Goal: Task Accomplishment & Management: Manage account settings

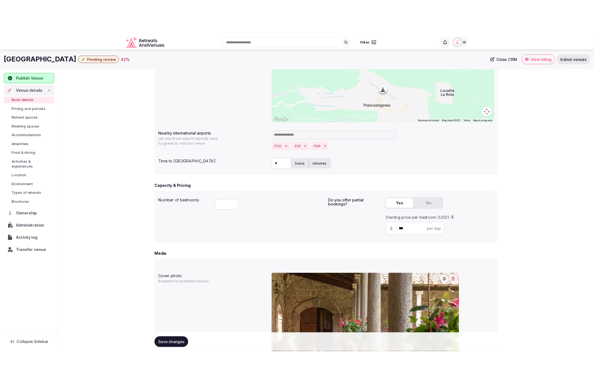
scroll to position [214, 0]
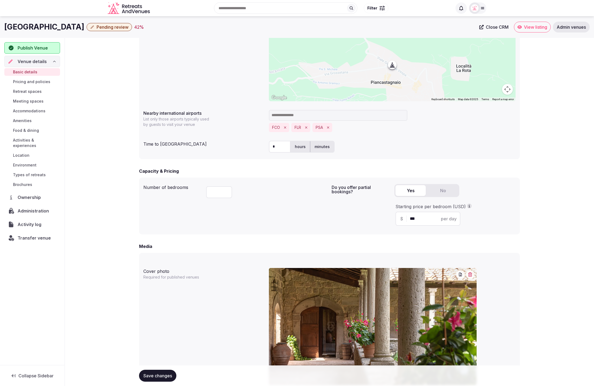
click at [557, 123] on div "**********" at bounding box center [330, 211] width 530 height 774
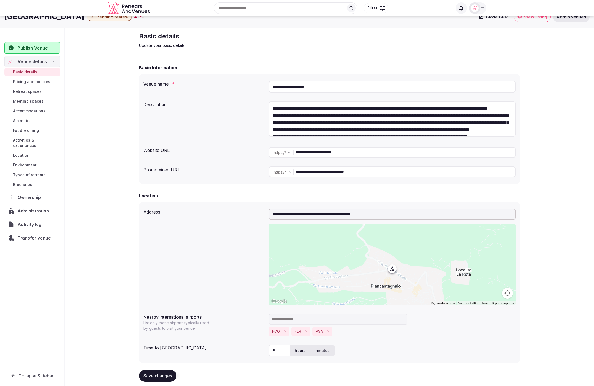
scroll to position [0, 0]
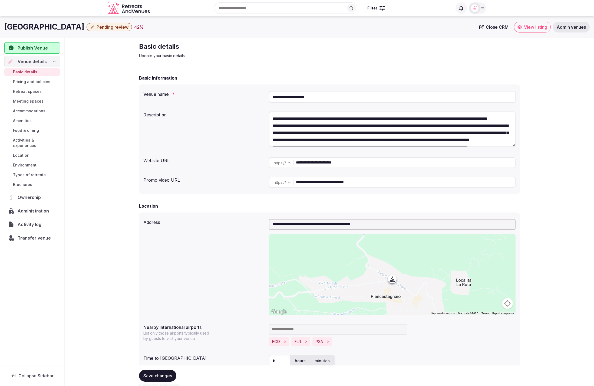
click at [259, 81] on div "Basic Information" at bounding box center [329, 78] width 381 height 6
drag, startPoint x: 327, startPoint y: 162, endPoint x: 295, endPoint y: 161, distance: 32.0
click at [293, 161] on div "**********" at bounding box center [392, 162] width 247 height 11
drag, startPoint x: 322, startPoint y: 100, endPoint x: 262, endPoint y: 96, distance: 59.7
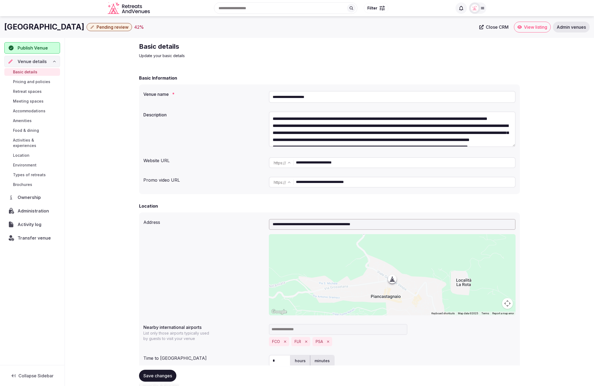
click at [262, 96] on div "**********" at bounding box center [329, 97] width 372 height 16
click at [36, 235] on span "Transfer venue" at bounding box center [34, 238] width 33 height 6
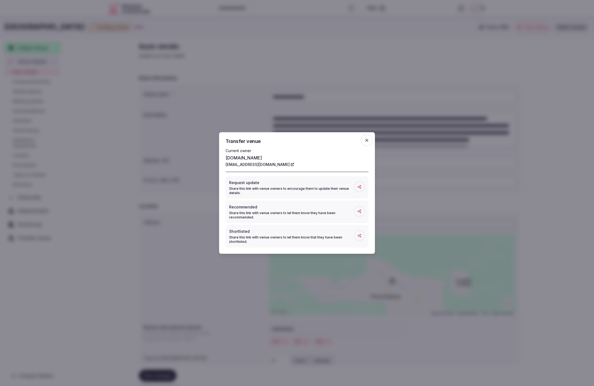
drag, startPoint x: 234, startPoint y: 165, endPoint x: 288, endPoint y: 167, distance: 53.9
click at [288, 167] on div "Transfer venue Current owner conventosanbartolomeo.com info@conventosanbartolom…" at bounding box center [297, 193] width 156 height 122
click at [368, 141] on icon "button" at bounding box center [366, 140] width 5 height 5
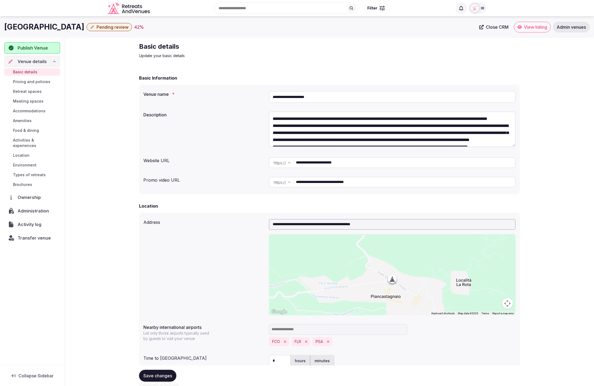
click at [494, 27] on span "Close CRM" at bounding box center [497, 26] width 23 height 5
drag, startPoint x: 274, startPoint y: 50, endPoint x: 257, endPoint y: 45, distance: 18.4
click at [274, 50] on h2 "Basic details" at bounding box center [230, 46] width 182 height 9
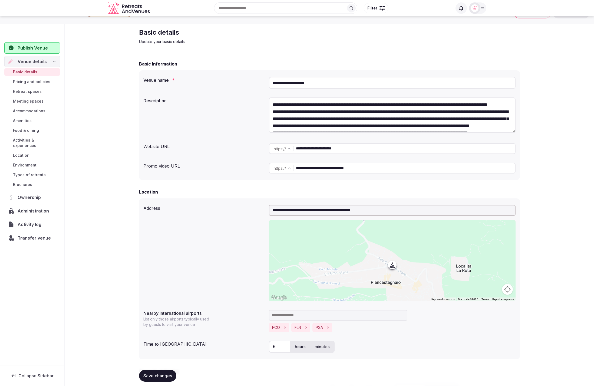
scroll to position [17, 0]
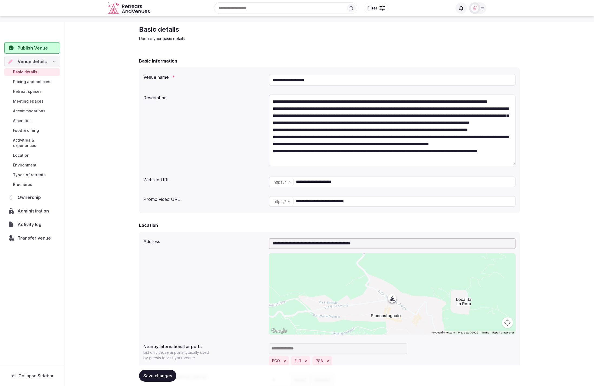
drag, startPoint x: 513, startPoint y: 127, endPoint x: 508, endPoint y: 161, distance: 34.0
click at [510, 163] on textarea at bounding box center [392, 130] width 247 height 72
click at [350, 107] on textarea at bounding box center [392, 130] width 247 height 72
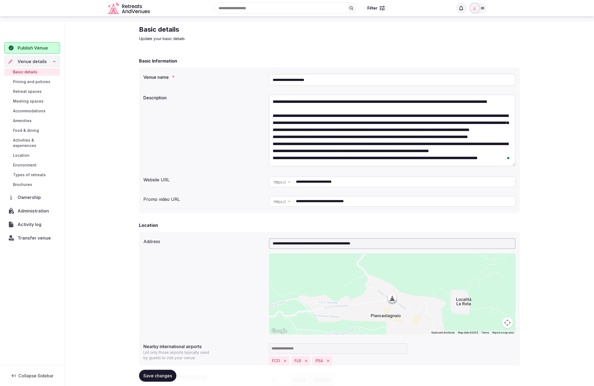
click at [325, 158] on textarea "To enrich screen reader interactions, please activate Accessibility in Grammarl…" at bounding box center [392, 130] width 247 height 72
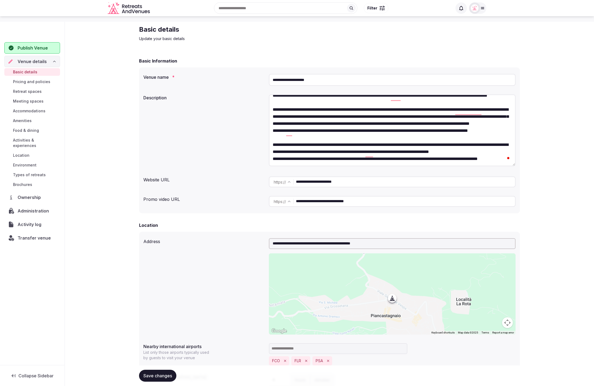
scroll to position [0, 0]
click at [328, 143] on textarea "To enrich screen reader interactions, please activate Accessibility in Grammarl…" at bounding box center [392, 130] width 247 height 72
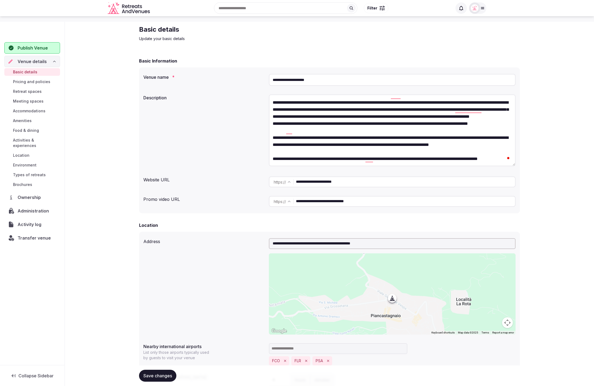
scroll to position [48, 0]
type textarea "**********"
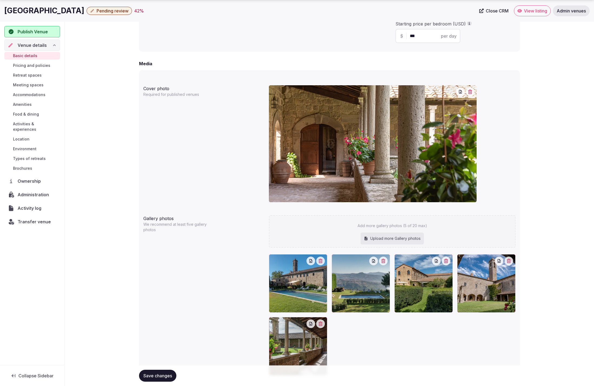
scroll to position [462, 0]
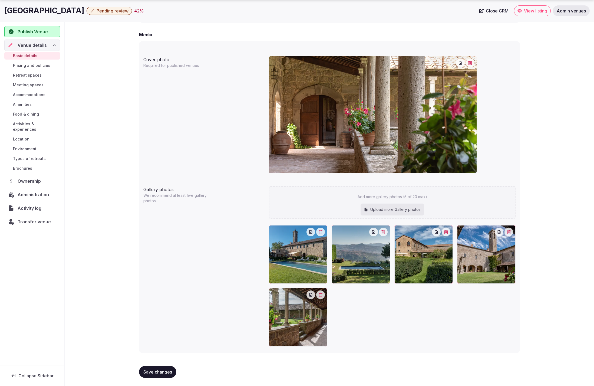
click at [218, 17] on div "Convento San Bartolomeo Pending review 42 % Close CRM View listing Admin venues" at bounding box center [297, 11] width 594 height 22
click at [144, 11] on div "42 %" at bounding box center [139, 11] width 10 height 6
click at [26, 85] on span "Meeting spaces" at bounding box center [28, 84] width 31 height 5
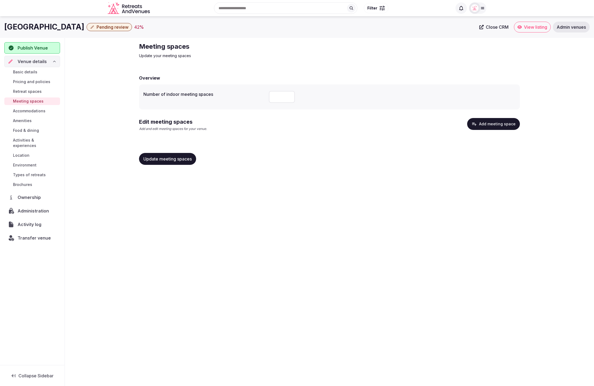
click at [443, 178] on div "Convento San Bartolomeo Pending review 42 % Close CRM View listing Admin venues…" at bounding box center [297, 199] width 594 height 367
click at [252, 63] on div "Meeting spaces Update your meeting spaces Overview Number of indoor meeting spa…" at bounding box center [330, 106] width 390 height 136
click at [88, 41] on div "Meeting spaces Update your meeting spaces Overview Number of indoor meeting spa…" at bounding box center [330, 106] width 530 height 136
click at [416, 146] on div "Overview Number of indoor meeting spaces * Edit meeting spaces Add and edit mee…" at bounding box center [329, 119] width 381 height 100
click at [370, 61] on div "Meeting spaces Update your meeting spaces Overview Number of indoor meeting spa…" at bounding box center [330, 106] width 390 height 136
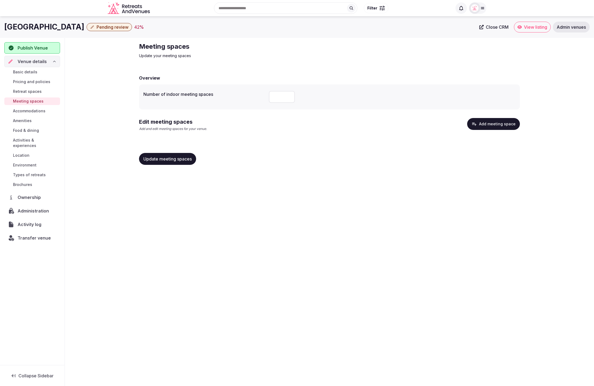
click at [28, 235] on span "Transfer venue" at bounding box center [34, 238] width 33 height 6
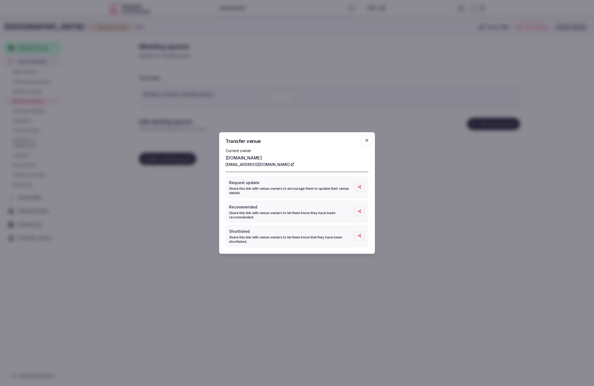
click at [367, 139] on icon "button" at bounding box center [366, 140] width 5 height 5
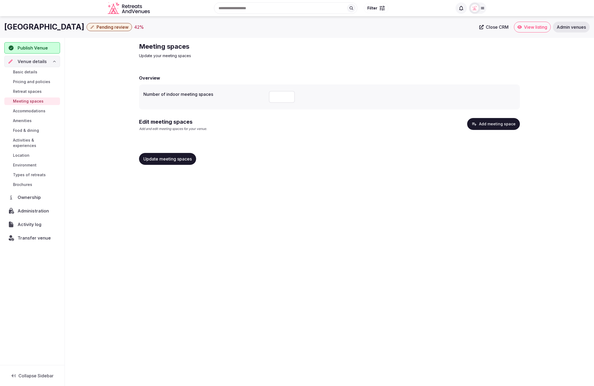
drag, startPoint x: 430, startPoint y: 247, endPoint x: 358, endPoint y: 148, distance: 122.5
click at [430, 247] on div "Convento San Bartolomeo Pending review 42 % Close CRM View listing Admin venues…" at bounding box center [297, 199] width 594 height 367
click at [34, 49] on span "Publish Venue" at bounding box center [33, 48] width 30 height 6
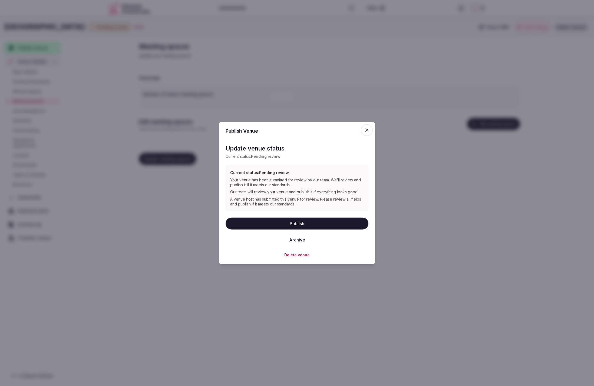
click at [303, 226] on button "Publish" at bounding box center [297, 224] width 143 height 12
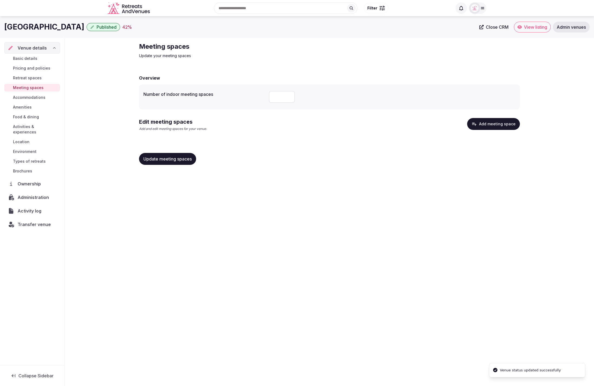
click at [460, 238] on div "Convento San Bartolomeo Published 42 % Close CRM View listing Admin venues Venu…" at bounding box center [297, 199] width 594 height 367
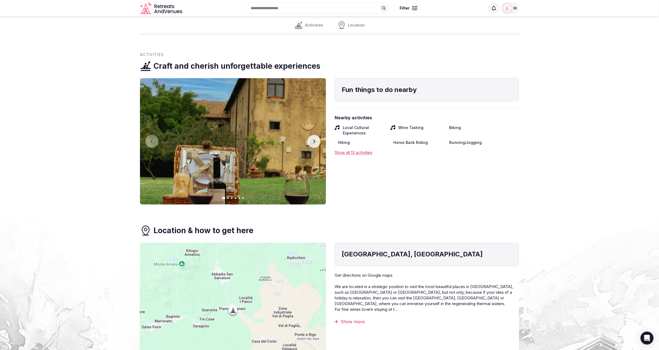
scroll to position [543, 0]
click at [362, 154] on div "Show all 13 activities" at bounding box center [427, 153] width 184 height 6
click at [553, 162] on section "Activities Craft and cherish unforgettable experiences Fun things to do nearby …" at bounding box center [329, 215] width 659 height 326
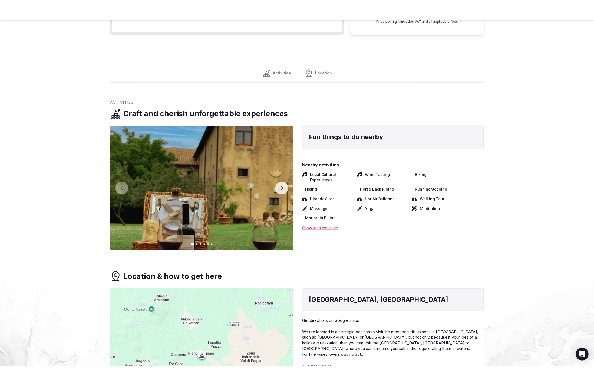
scroll to position [514, 0]
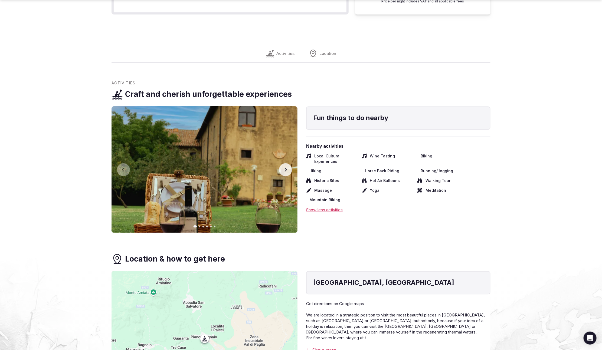
click at [544, 258] on section "Activities Craft and cherish unforgettable experiences Fun things to do nearby …" at bounding box center [301, 243] width 602 height 326
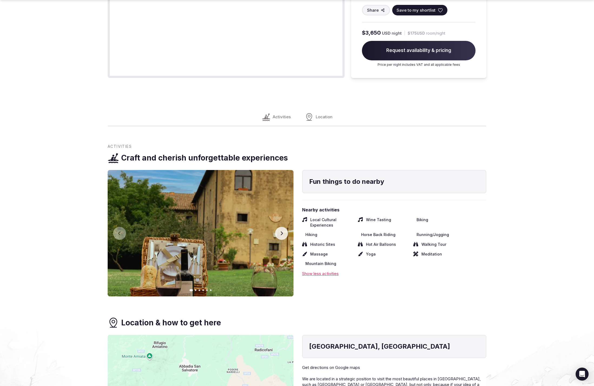
scroll to position [456, 0]
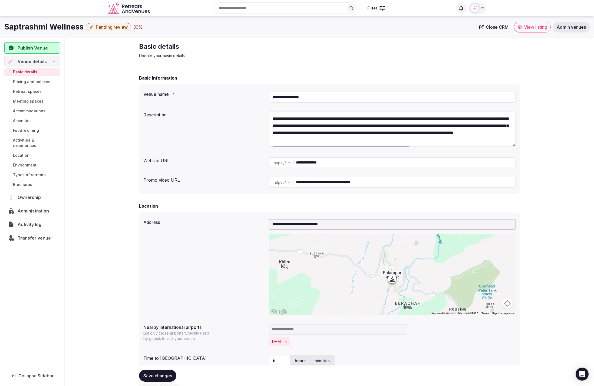
drag, startPoint x: 334, startPoint y: 99, endPoint x: 265, endPoint y: 96, distance: 69.6
click at [265, 96] on div "**********" at bounding box center [329, 97] width 372 height 16
click at [41, 235] on span "Transfer venue" at bounding box center [34, 238] width 33 height 6
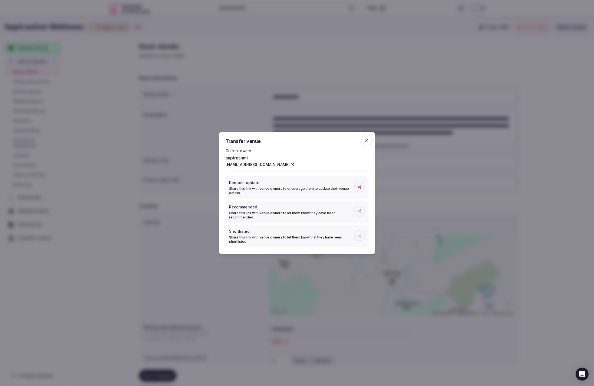
click at [368, 141] on icon "button" at bounding box center [366, 140] width 5 height 5
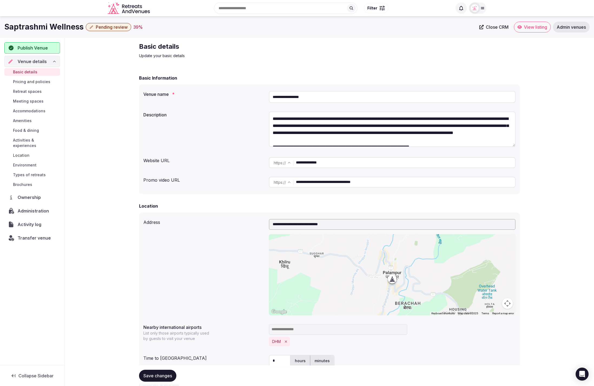
click at [100, 29] on span "Pending review" at bounding box center [112, 26] width 32 height 5
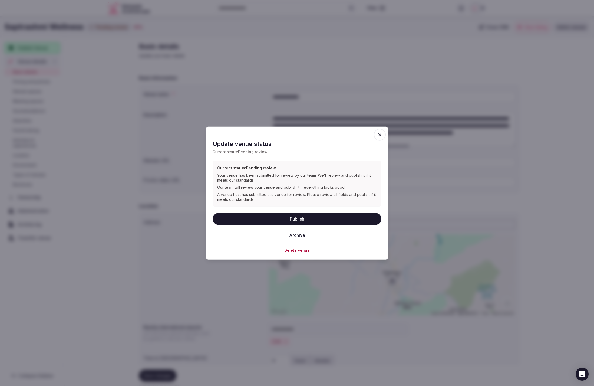
click at [302, 234] on button "Archive" at bounding box center [297, 235] width 25 height 12
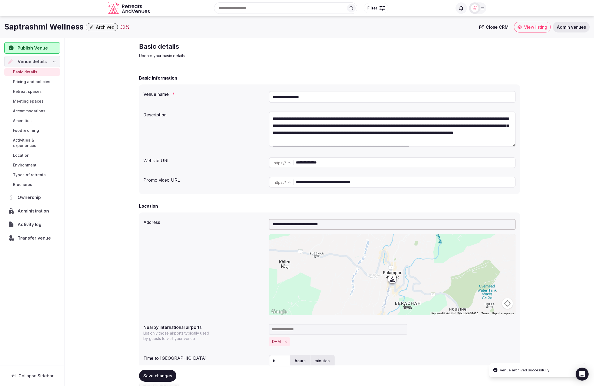
drag, startPoint x: 296, startPoint y: 97, endPoint x: 257, endPoint y: 97, distance: 38.7
click at [257, 97] on div "**********" at bounding box center [329, 97] width 372 height 16
click at [29, 235] on span "Transfer venue" at bounding box center [34, 238] width 33 height 6
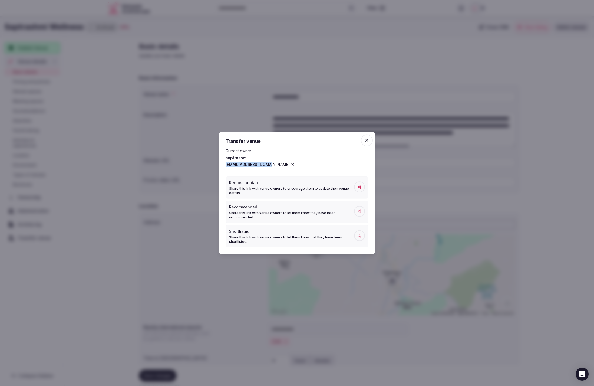
drag, startPoint x: 224, startPoint y: 165, endPoint x: 268, endPoint y: 166, distance: 44.1
click at [268, 166] on div "Transfer venue Current owner saptrashmi saptrashmi@gmail.com Request update Sha…" at bounding box center [297, 193] width 156 height 122
copy link "saptrashmi@gmail.com"
click at [366, 141] on icon "button" at bounding box center [366, 140] width 5 height 5
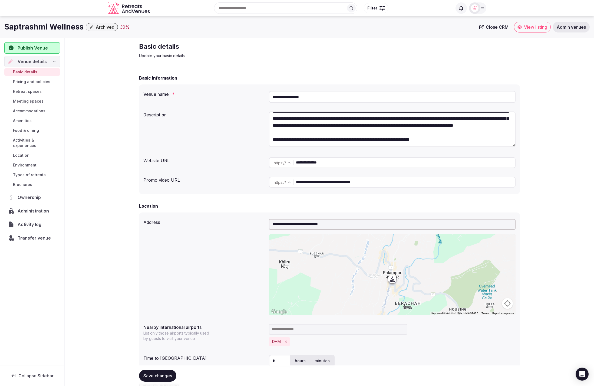
click at [224, 149] on div "**********" at bounding box center [329, 129] width 372 height 41
click at [220, 125] on div "**********" at bounding box center [329, 129] width 372 height 41
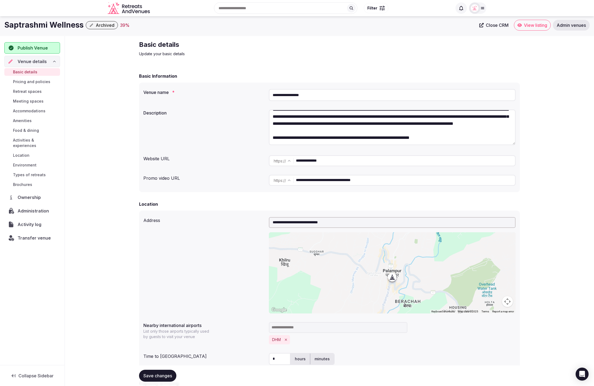
scroll to position [2, 0]
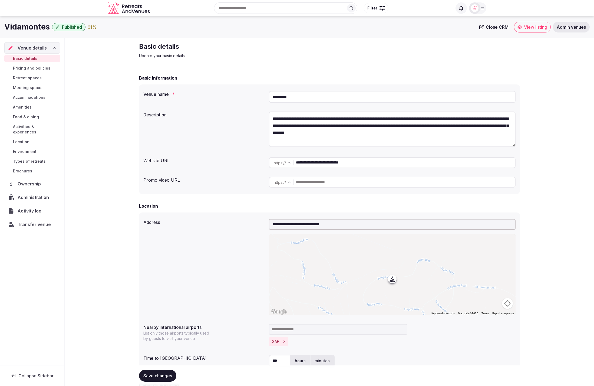
click at [286, 55] on p "Update your basic details" at bounding box center [230, 55] width 182 height 5
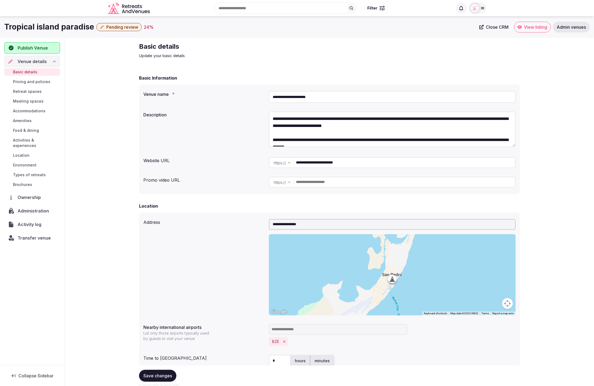
drag, startPoint x: 385, startPoint y: 164, endPoint x: 296, endPoint y: 161, distance: 89.6
click at [296, 161] on div "**********" at bounding box center [392, 162] width 247 height 11
click at [195, 84] on div "**********" at bounding box center [329, 134] width 381 height 119
click at [101, 26] on icon "button" at bounding box center [101, 26] width 3 height 3
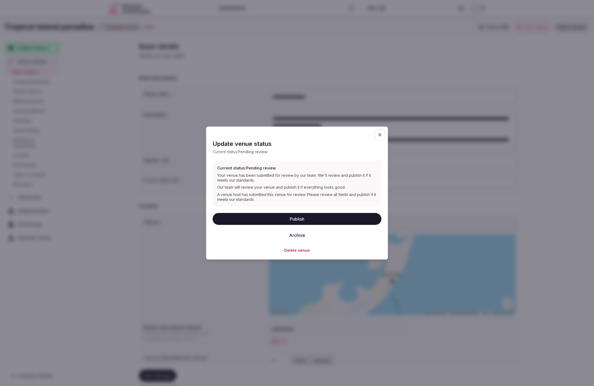
click at [293, 235] on button "Archive" at bounding box center [297, 235] width 25 height 12
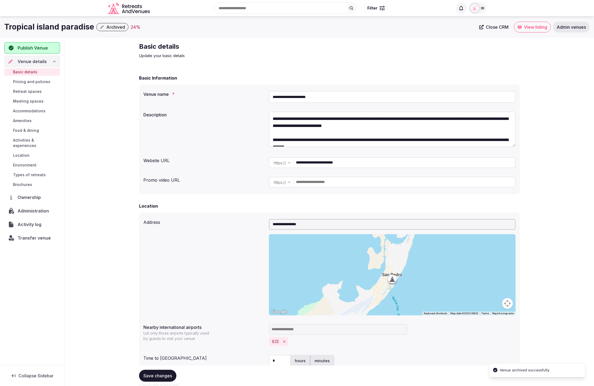
click at [285, 51] on h2 "Basic details" at bounding box center [230, 46] width 182 height 9
click at [259, 36] on div "Tropical island paradise Archived 24 % Close CRM View listing Admin venues" at bounding box center [297, 27] width 594 height 22
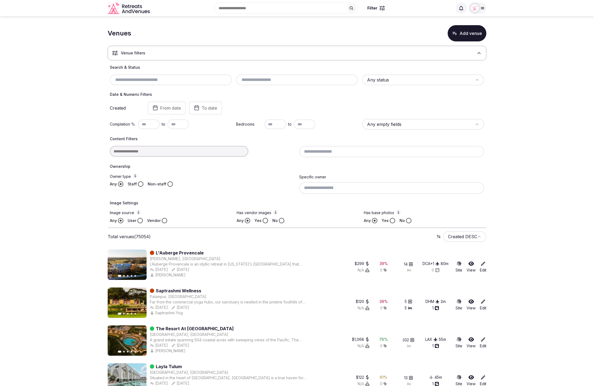
scroll to position [1, 0]
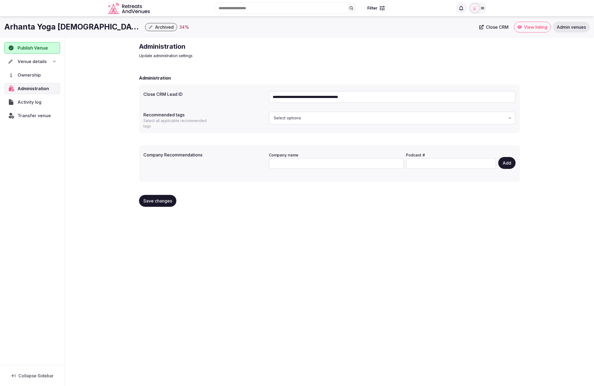
click at [245, 29] on div "Arhanta Yoga [DEMOGRAPHIC_DATA] [GEOGRAPHIC_DATA] Archived 34 %" at bounding box center [240, 27] width 472 height 11
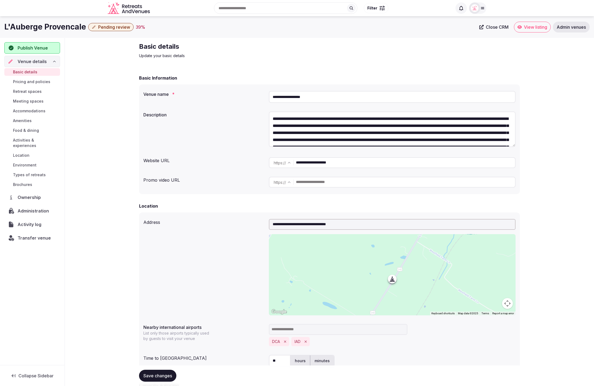
click at [286, 47] on h2 "Basic details" at bounding box center [230, 46] width 182 height 9
drag, startPoint x: 364, startPoint y: 165, endPoint x: 291, endPoint y: 164, distance: 72.6
click at [291, 164] on div "**********" at bounding box center [392, 162] width 247 height 11
click at [251, 182] on div "Promo video URL" at bounding box center [203, 179] width 121 height 9
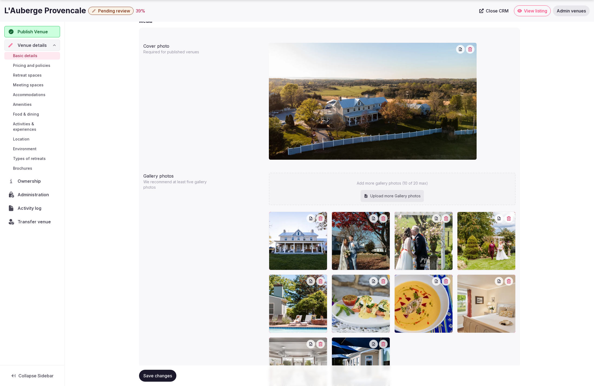
scroll to position [489, 0]
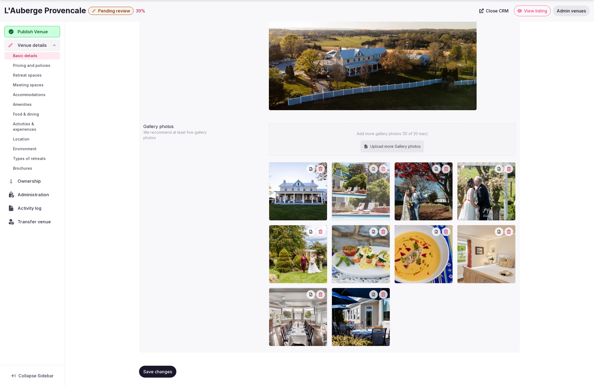
drag, startPoint x: 311, startPoint y: 259, endPoint x: 377, endPoint y: 206, distance: 85.4
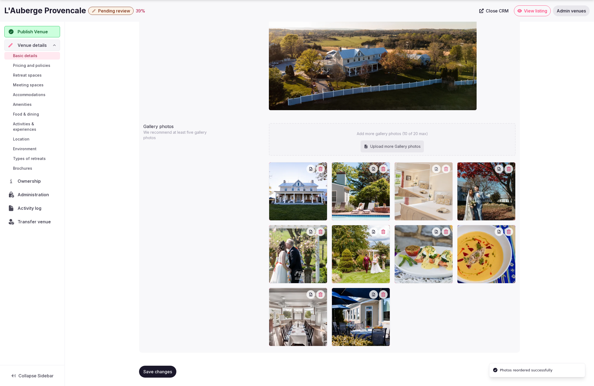
drag, startPoint x: 491, startPoint y: 269, endPoint x: 431, endPoint y: 211, distance: 83.5
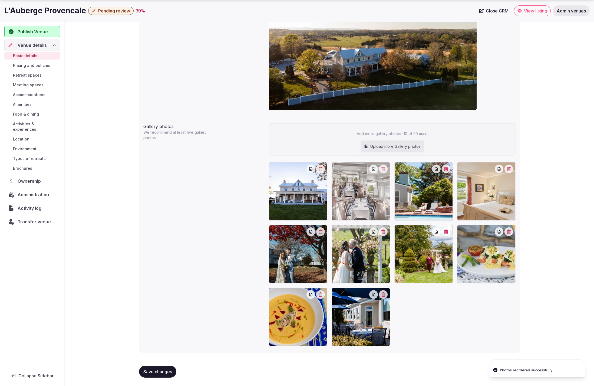
drag, startPoint x: 304, startPoint y: 316, endPoint x: 373, endPoint y: 212, distance: 124.7
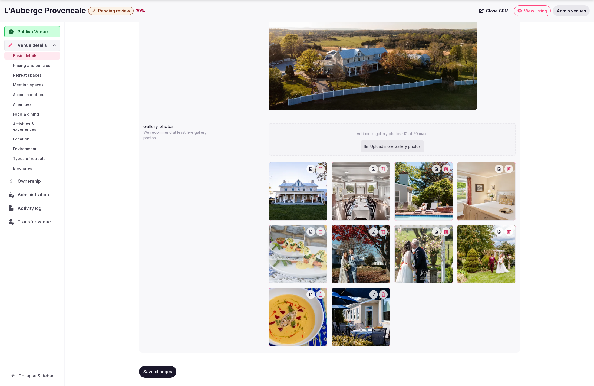
drag, startPoint x: 477, startPoint y: 271, endPoint x: 298, endPoint y: 271, distance: 179.5
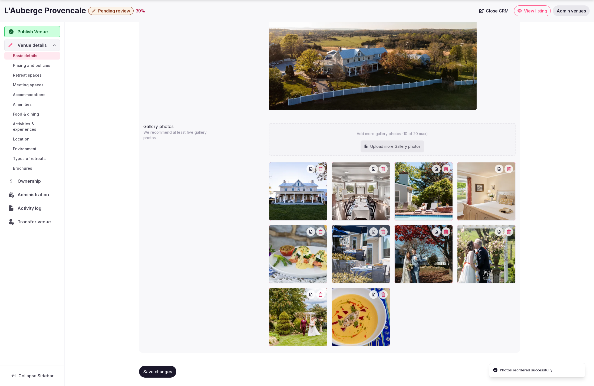
drag, startPoint x: 359, startPoint y: 329, endPoint x: 359, endPoint y: 262, distance: 67.1
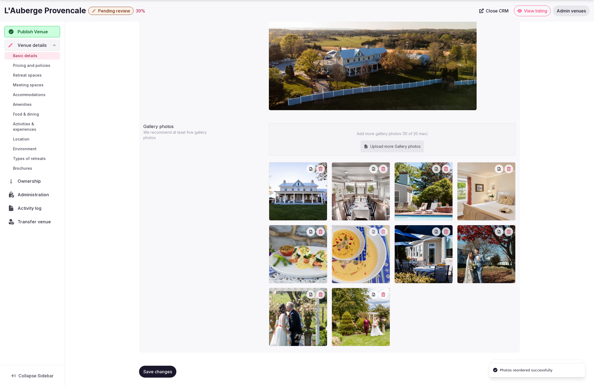
drag, startPoint x: 371, startPoint y: 319, endPoint x: 391, endPoint y: 283, distance: 41.7
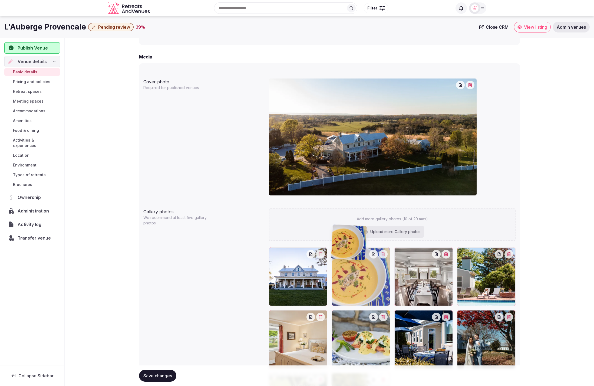
scroll to position [403, 0]
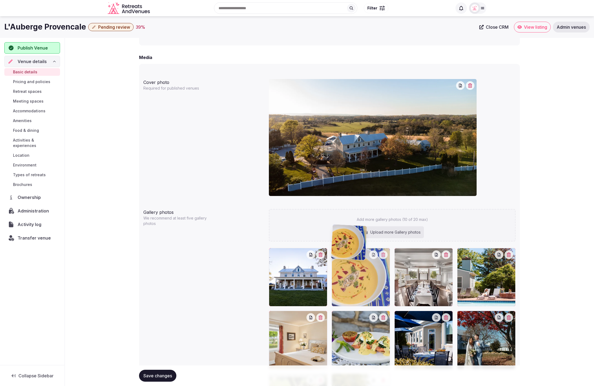
click at [548, 189] on div "**********" at bounding box center [330, 53] width 530 height 837
click at [159, 375] on span "Save changes" at bounding box center [157, 375] width 29 height 5
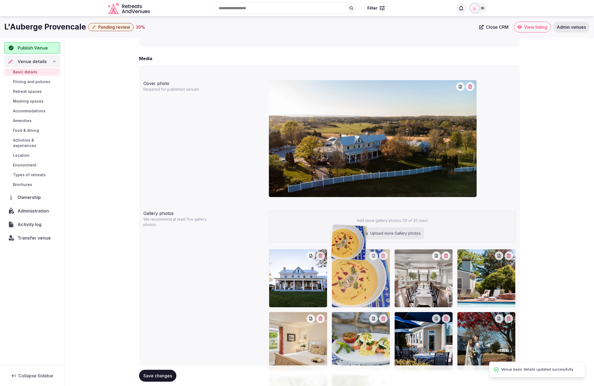
click at [117, 27] on span "Pending review" at bounding box center [114, 26] width 32 height 5
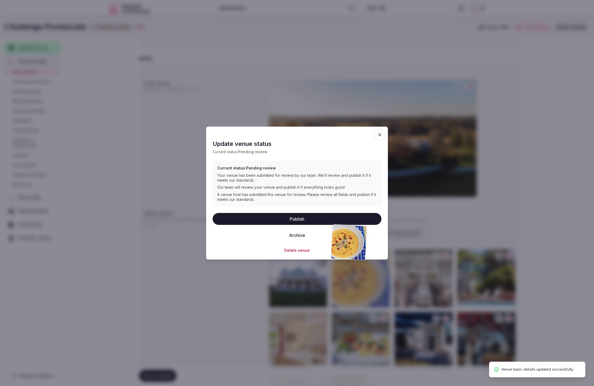
click at [291, 219] on button "Publish" at bounding box center [297, 219] width 169 height 12
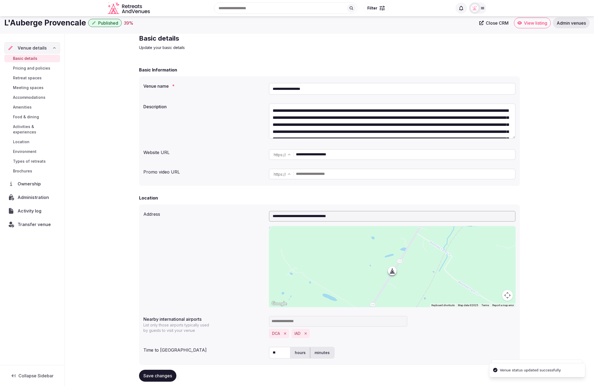
scroll to position [0, 0]
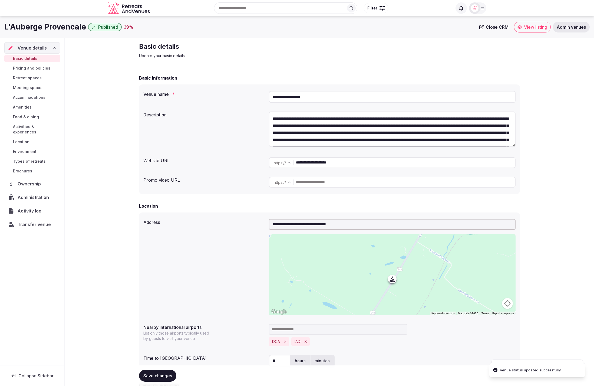
drag, startPoint x: 321, startPoint y: 97, endPoint x: 270, endPoint y: 99, distance: 50.4
click at [270, 99] on input "**********" at bounding box center [392, 97] width 247 height 12
drag, startPoint x: 280, startPoint y: 65, endPoint x: 224, endPoint y: 22, distance: 70.7
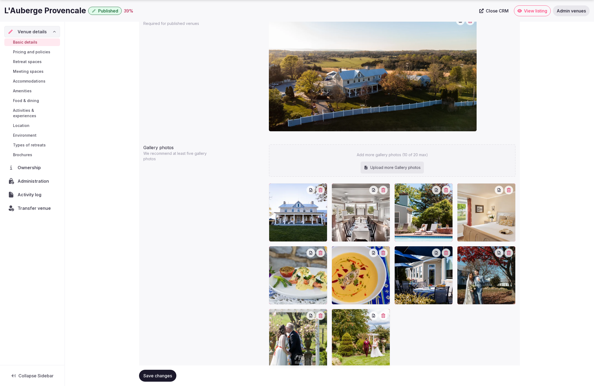
scroll to position [474, 0]
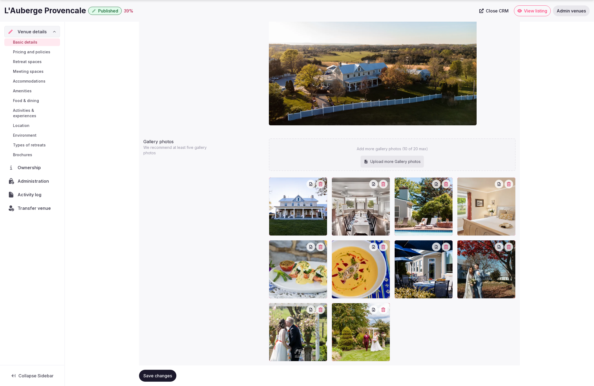
click at [145, 374] on span "Save changes" at bounding box center [157, 375] width 29 height 5
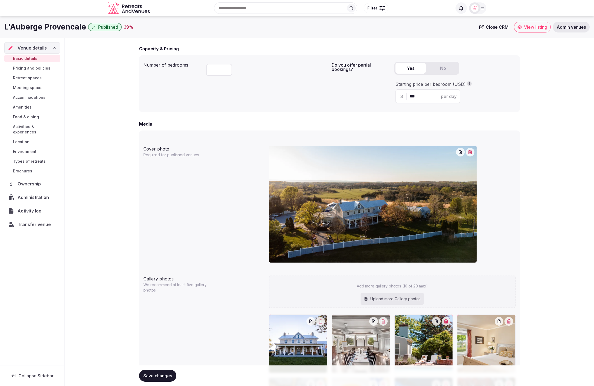
scroll to position [296, 0]
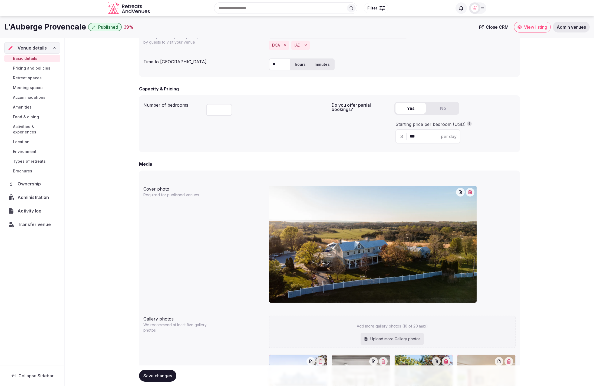
click at [488, 27] on span "Close CRM" at bounding box center [497, 26] width 23 height 5
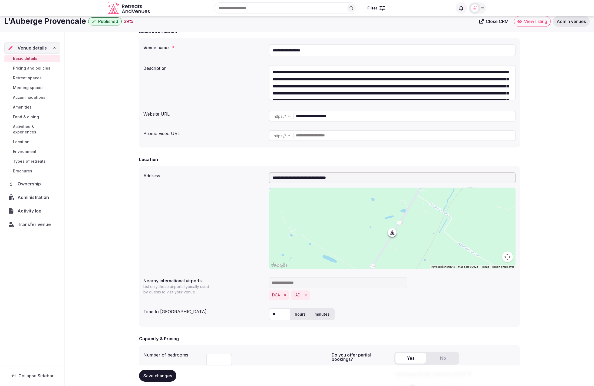
scroll to position [0, 0]
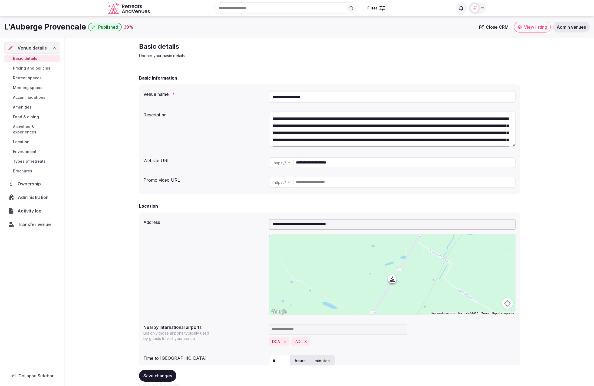
click at [32, 194] on span "Administration" at bounding box center [34, 197] width 33 height 6
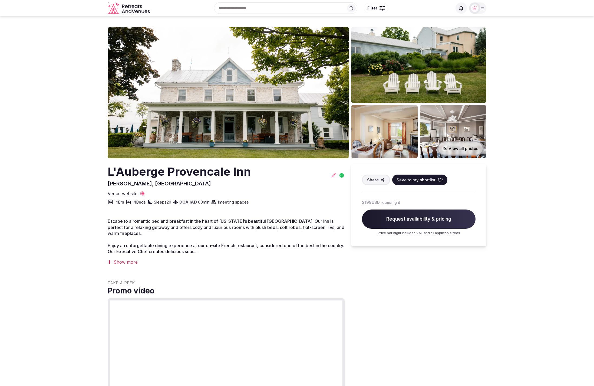
click at [11, 65] on section "View all photos L'Auberge Provencale Inn [PERSON_NAME], [GEOGRAPHIC_DATA] Share…" at bounding box center [297, 347] width 594 height 662
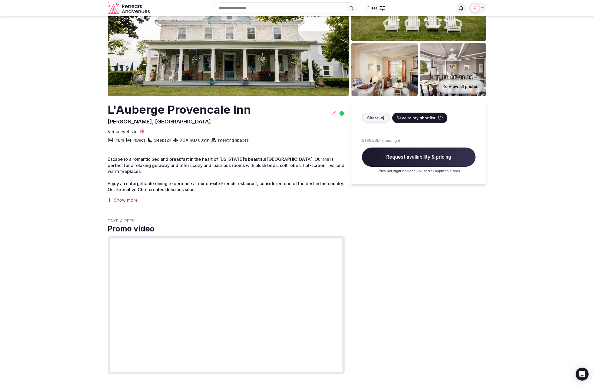
scroll to position [57, 0]
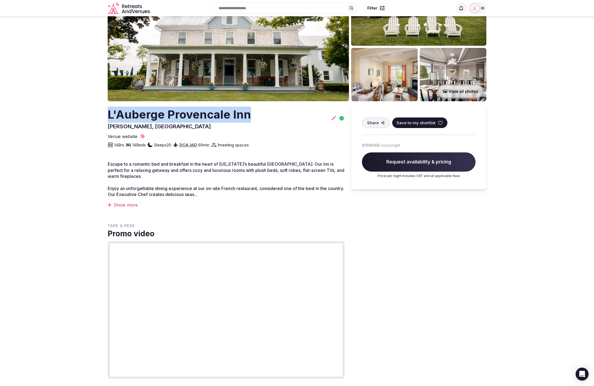
drag, startPoint x: 241, startPoint y: 116, endPoint x: 108, endPoint y: 113, distance: 132.9
click at [108, 113] on div "L'Auberge Provencale Inn [PERSON_NAME], [GEOGRAPHIC_DATA]" at bounding box center [226, 119] width 237 height 24
copy h2 "L'Auberge Provencale Inn"
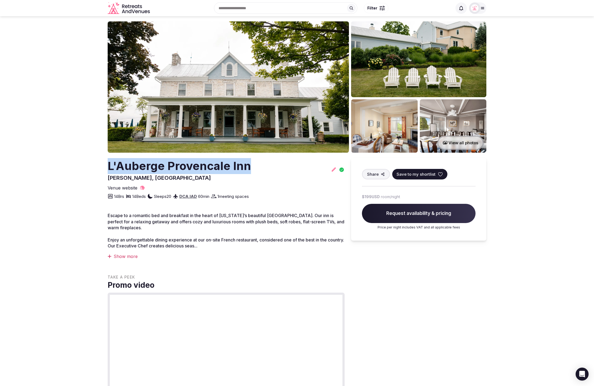
scroll to position [0, 0]
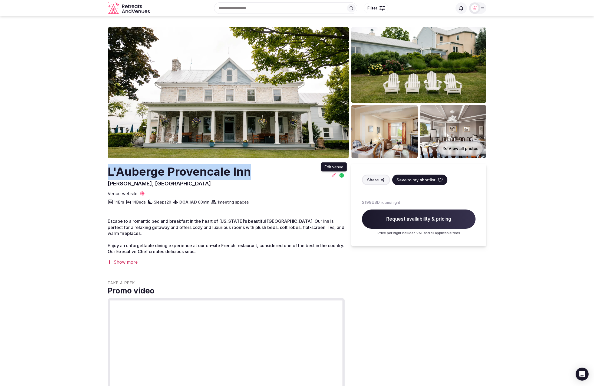
click at [334, 176] on icon at bounding box center [334, 175] width 4 height 4
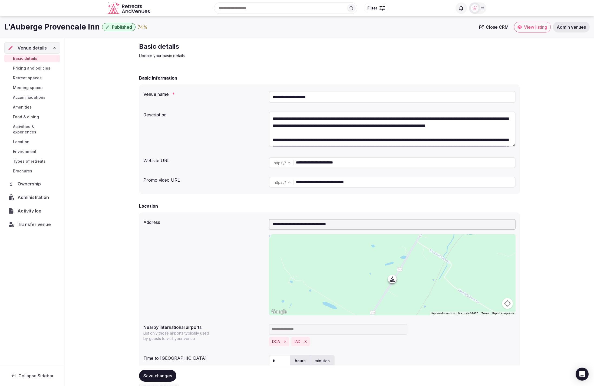
click at [37, 221] on span "Transfer venue" at bounding box center [34, 224] width 33 height 6
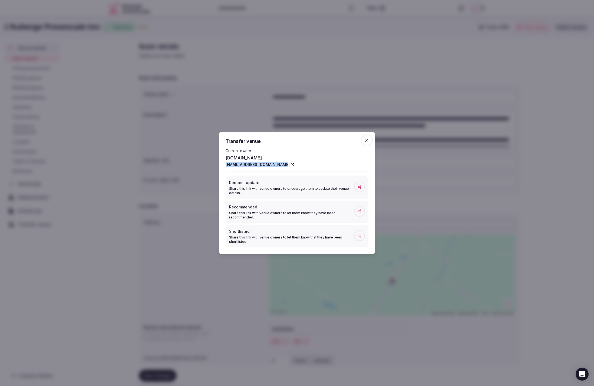
drag, startPoint x: 225, startPoint y: 165, endPoint x: 280, endPoint y: 165, distance: 55.0
click at [280, 165] on div "Transfer venue Current owner [DOMAIN_NAME] [EMAIL_ADDRESS][DOMAIN_NAME] Request…" at bounding box center [297, 193] width 156 height 122
copy link "[EMAIL_ADDRESS][DOMAIN_NAME]"
click at [366, 141] on icon "button" at bounding box center [366, 140] width 5 height 5
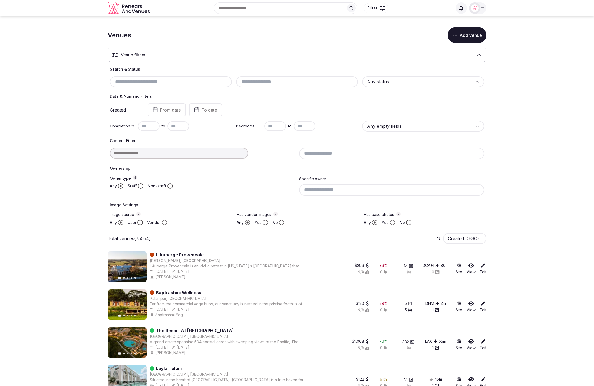
click at [125, 79] on input "text" at bounding box center [171, 82] width 118 height 6
paste input "**********"
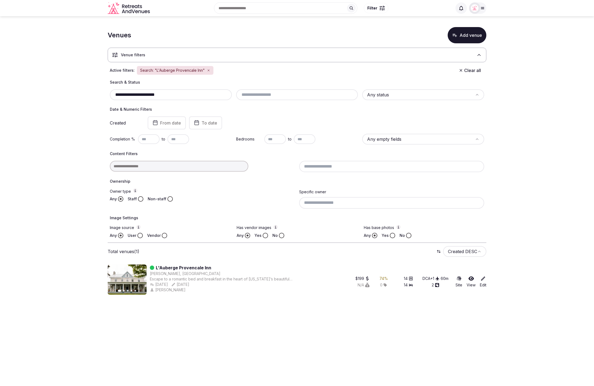
click at [87, 100] on section "**********" at bounding box center [297, 159] width 594 height 287
drag, startPoint x: 174, startPoint y: 96, endPoint x: 160, endPoint y: 95, distance: 13.6
click at [160, 95] on input "**********" at bounding box center [171, 94] width 118 height 6
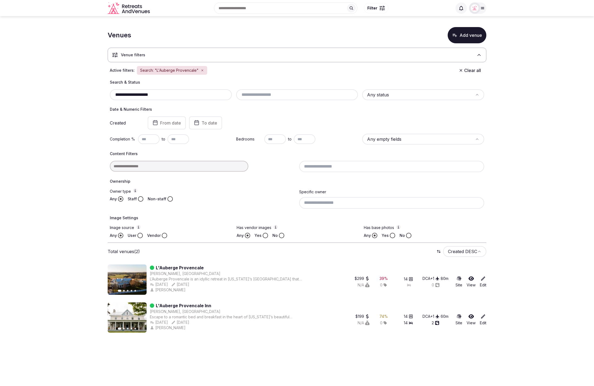
type input "**********"
click at [536, 209] on section "**********" at bounding box center [297, 178] width 594 height 325
click at [279, 345] on body "**********" at bounding box center [297, 193] width 594 height 386
click at [505, 228] on section "**********" at bounding box center [297, 178] width 594 height 325
click at [328, 350] on body "**********" at bounding box center [297, 193] width 594 height 386
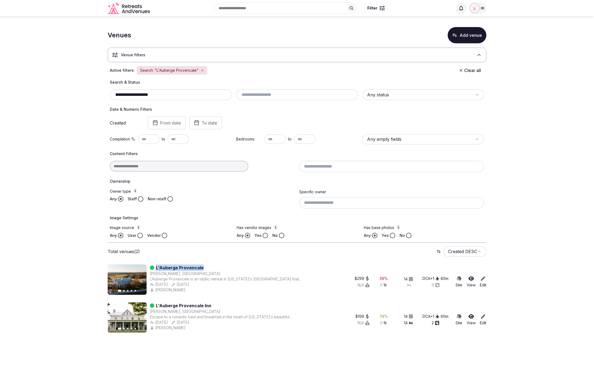
drag, startPoint x: 220, startPoint y: 267, endPoint x: 155, endPoint y: 267, distance: 64.7
click at [155, 267] on div "L'Auberge Provencale" at bounding box center [229, 267] width 158 height 6
copy link "L'Auberge Provencale"
drag, startPoint x: 214, startPoint y: 305, endPoint x: 155, endPoint y: 304, distance: 58.5
click at [155, 304] on div "L'Auberge Provencale Inn" at bounding box center [229, 305] width 158 height 6
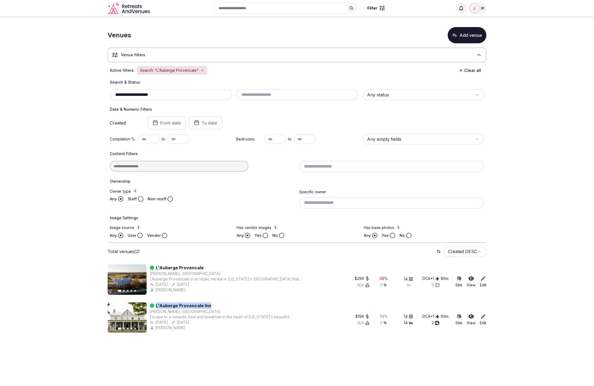
copy link "L'Auberge Provencale Inn"
click at [521, 259] on section "**********" at bounding box center [297, 178] width 594 height 325
drag, startPoint x: 197, startPoint y: 268, endPoint x: 155, endPoint y: 267, distance: 41.7
click at [155, 267] on div "L'Auberge Provencale" at bounding box center [229, 267] width 158 height 6
copy link "L'Auberge Provencale"
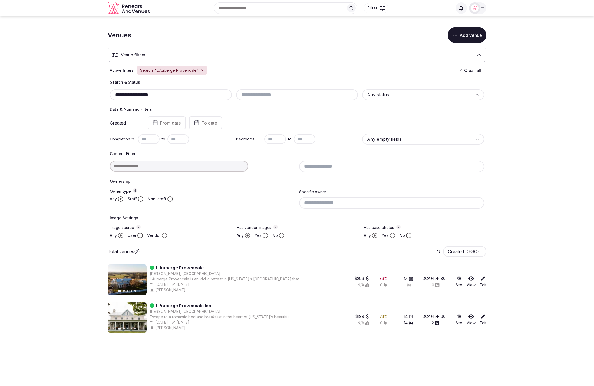
click at [543, 205] on section "**********" at bounding box center [297, 178] width 594 height 325
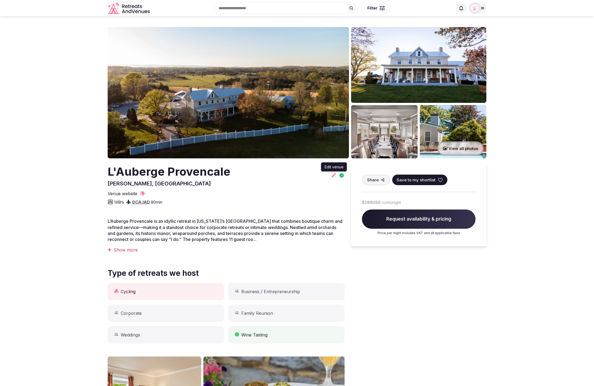
click at [334, 175] on icon at bounding box center [333, 174] width 5 height 5
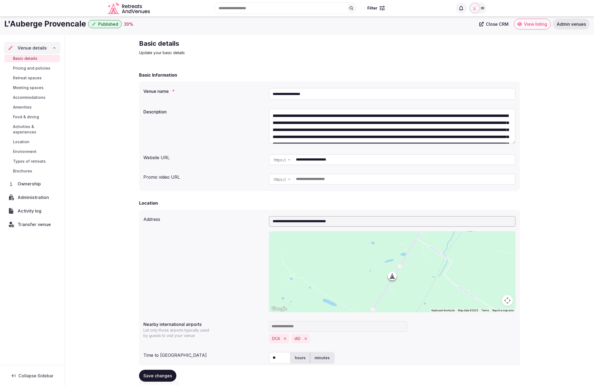
click at [30, 221] on span "Transfer venue" at bounding box center [34, 224] width 33 height 6
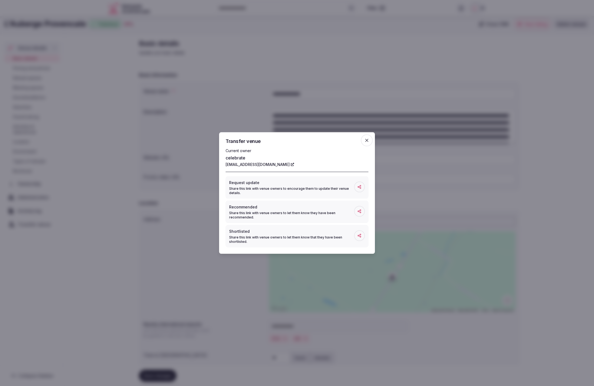
scroll to position [2, 0]
drag, startPoint x: 225, startPoint y: 165, endPoint x: 286, endPoint y: 168, distance: 61.0
click at [286, 168] on div "Transfer venue Current owner celebrate [EMAIL_ADDRESS][DOMAIN_NAME] Request upd…" at bounding box center [297, 193] width 156 height 122
copy link "[EMAIL_ADDRESS][DOMAIN_NAME]"
click at [370, 140] on icon "button" at bounding box center [366, 140] width 5 height 5
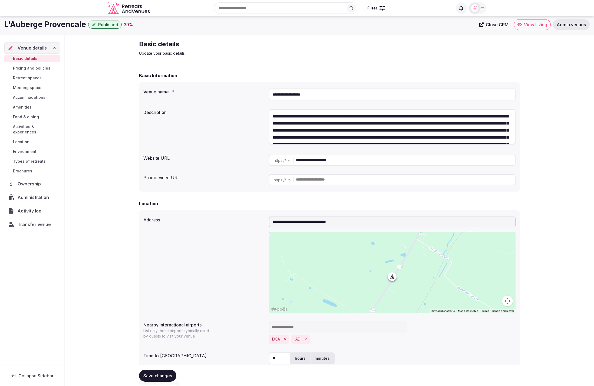
click at [33, 221] on span "Transfer venue" at bounding box center [34, 224] width 33 height 6
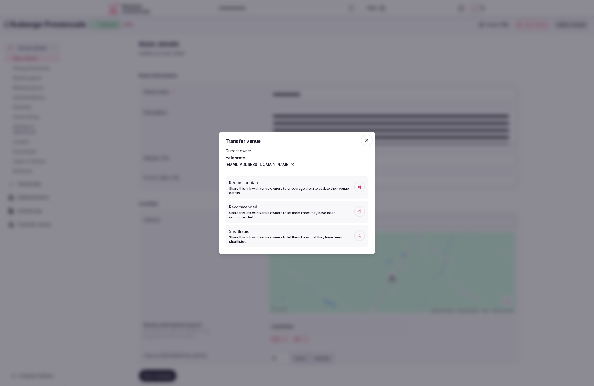
click at [367, 140] on icon "button" at bounding box center [366, 140] width 3 height 3
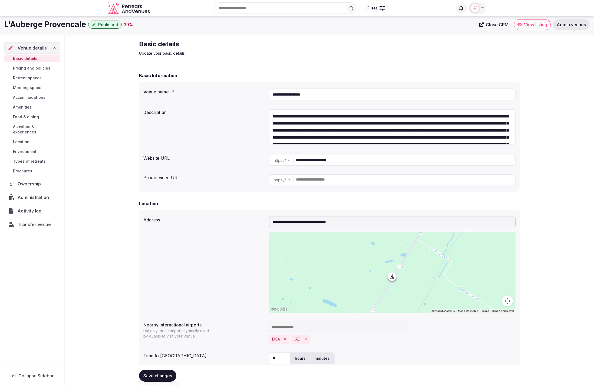
drag, startPoint x: 323, startPoint y: 93, endPoint x: 256, endPoint y: 91, distance: 68.0
click at [256, 91] on div "**********" at bounding box center [329, 94] width 372 height 16
click at [42, 221] on span "Transfer venue" at bounding box center [34, 224] width 33 height 6
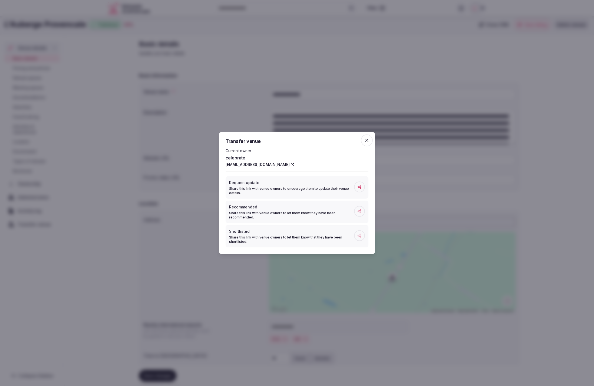
click at [364, 140] on span "button" at bounding box center [367, 141] width 12 height 12
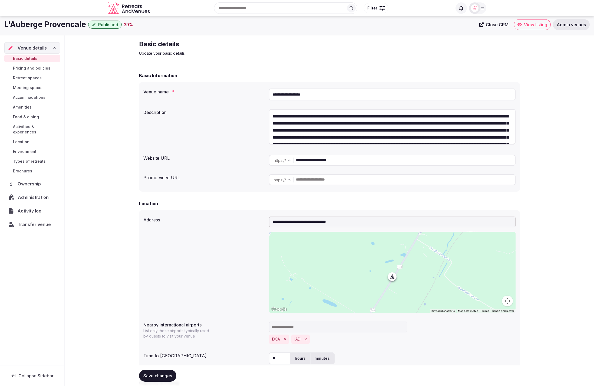
click at [27, 192] on div "Administration" at bounding box center [32, 197] width 55 height 11
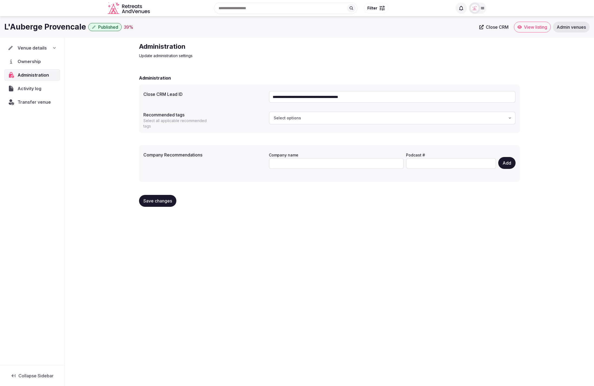
drag, startPoint x: 352, startPoint y: 97, endPoint x: 271, endPoint y: 95, distance: 81.5
click at [273, 94] on input "**********" at bounding box center [392, 97] width 247 height 12
click at [297, 46] on h2 "Administration" at bounding box center [230, 46] width 182 height 9
drag, startPoint x: 362, startPoint y: 96, endPoint x: 259, endPoint y: 96, distance: 103.7
click at [259, 96] on div "**********" at bounding box center [329, 97] width 372 height 16
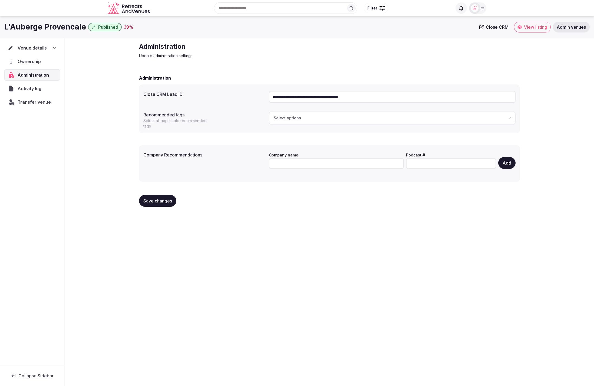
paste input "text"
type input "**********"
click at [245, 99] on div "**********" at bounding box center [329, 97] width 372 height 16
click at [153, 201] on span "Save changes" at bounding box center [157, 200] width 29 height 5
click at [270, 228] on div "**********" at bounding box center [297, 199] width 594 height 367
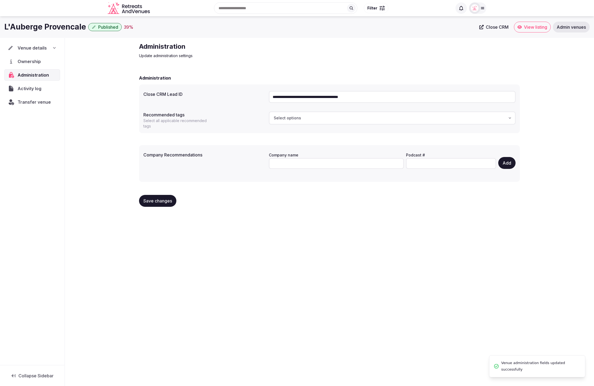
click at [47, 49] on div "Venue details" at bounding box center [32, 48] width 49 height 6
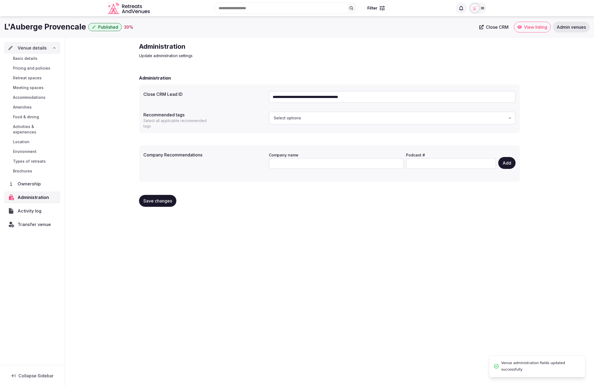
click at [99, 30] on button "Published" at bounding box center [105, 27] width 34 height 8
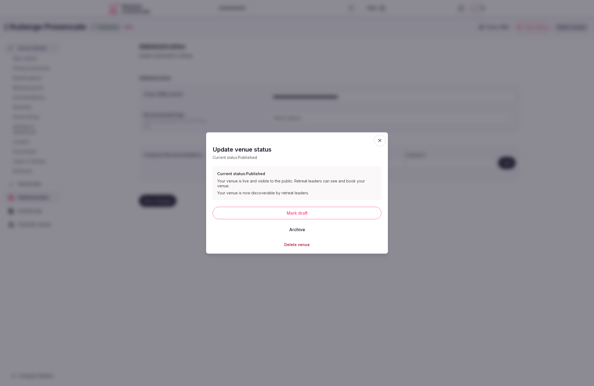
click at [293, 209] on button "Mark draft" at bounding box center [297, 213] width 169 height 12
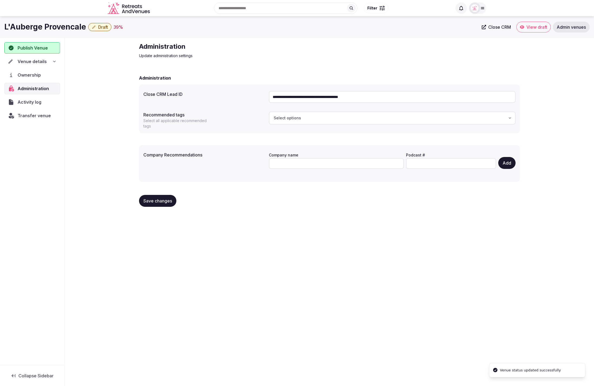
click at [400, 235] on div "**********" at bounding box center [297, 199] width 594 height 367
click at [340, 38] on div "**********" at bounding box center [330, 127] width 390 height 178
click at [52, 60] on div "Venue details" at bounding box center [32, 61] width 49 height 6
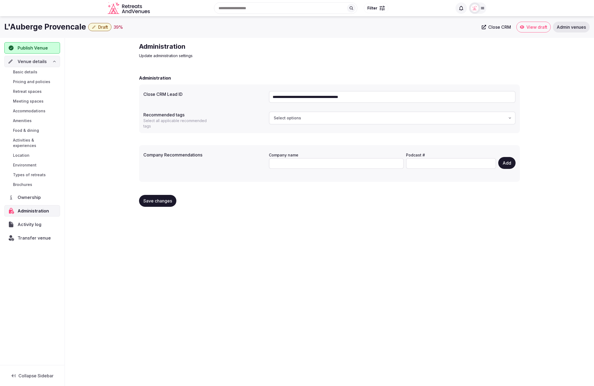
click at [23, 70] on span "Basic details" at bounding box center [25, 71] width 24 height 5
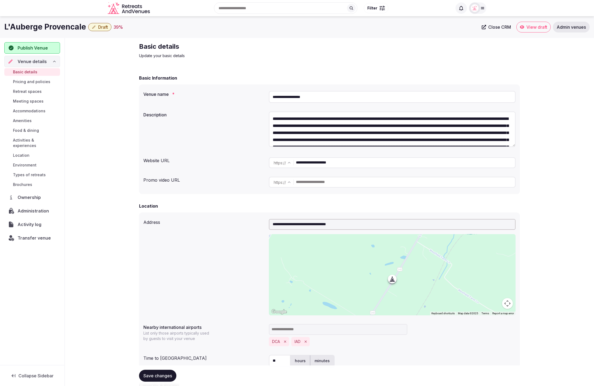
click at [294, 46] on h2 "Basic details" at bounding box center [230, 46] width 182 height 9
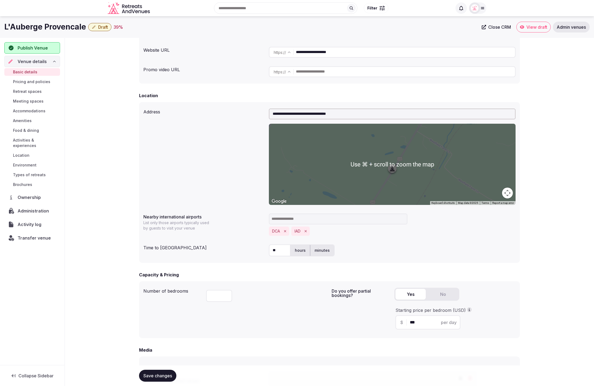
scroll to position [33, 0]
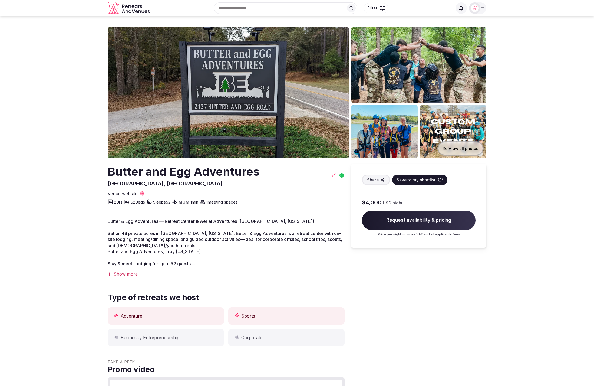
click at [297, 200] on div "2 Brs 52 Beds Sleeps 52 MGM 1 min 1 meeting spaces" at bounding box center [226, 201] width 237 height 9
drag, startPoint x: 151, startPoint y: 184, endPoint x: 108, endPoint y: 182, distance: 43.1
click at [108, 182] on div "Butter and Egg Adventures [PERSON_NAME], [GEOGRAPHIC_DATA]" at bounding box center [184, 176] width 152 height 24
copy span "[GEOGRAPHIC_DATA], [GEOGRAPHIC_DATA]"
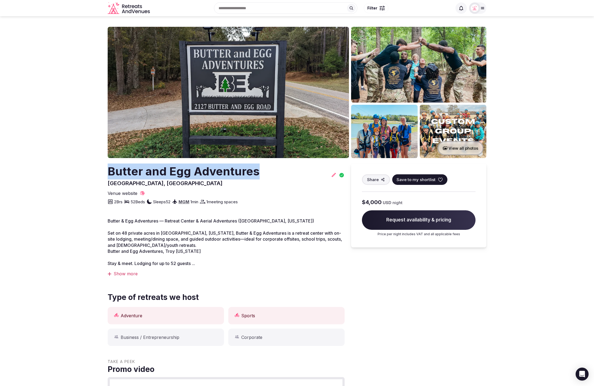
drag, startPoint x: 251, startPoint y: 174, endPoint x: 108, endPoint y: 168, distance: 142.5
click at [108, 168] on div "Butter and Egg Adventures [PERSON_NAME], [GEOGRAPHIC_DATA]" at bounding box center [226, 176] width 237 height 24
copy h2 "Butter and Egg Adventures"
click at [333, 176] on icon at bounding box center [334, 175] width 4 height 4
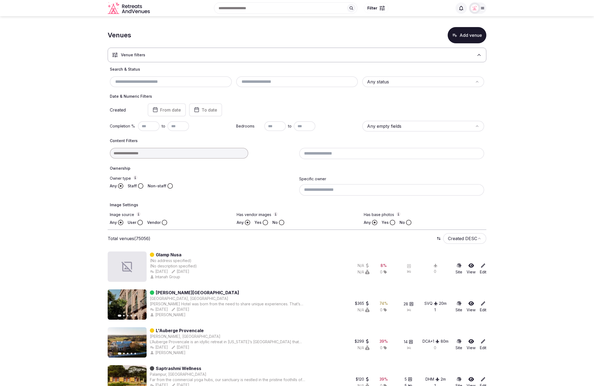
click at [337, 152] on input at bounding box center [391, 153] width 185 height 11
click at [262, 182] on div "Owner type Any Staff Non-staff" at bounding box center [202, 185] width 185 height 20
click at [313, 188] on input at bounding box center [391, 189] width 185 height 11
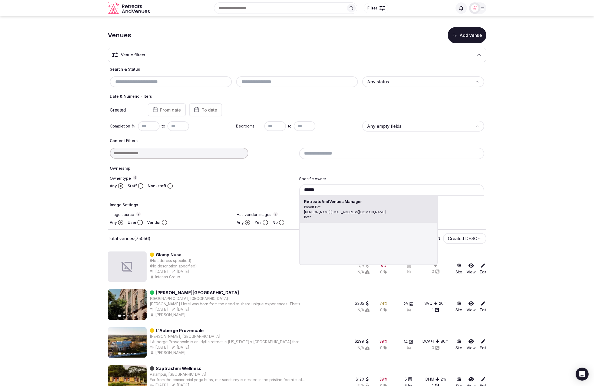
type input "**********"
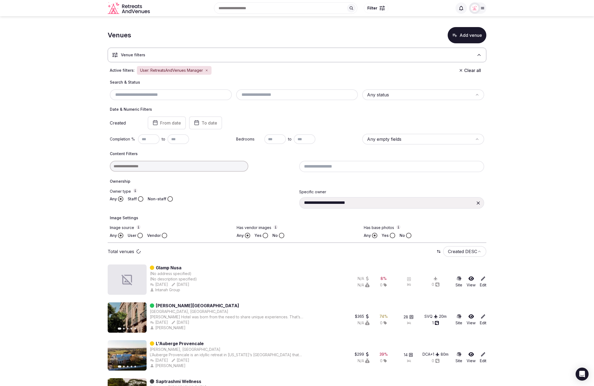
click at [139, 198] on button "Staff" at bounding box center [140, 198] width 5 height 5
click at [164, 236] on button "Vendor" at bounding box center [164, 235] width 5 height 5
click at [266, 237] on button "Yes" at bounding box center [265, 235] width 5 height 5
click at [393, 235] on button "Yes" at bounding box center [392, 235] width 5 height 5
click at [397, 94] on html "**********" at bounding box center [297, 193] width 594 height 386
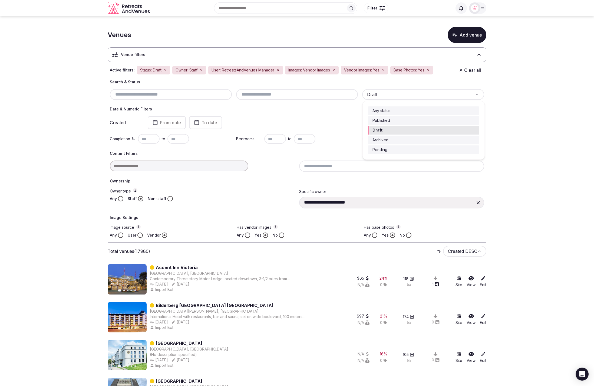
click at [417, 92] on html "**********" at bounding box center [297, 193] width 594 height 386
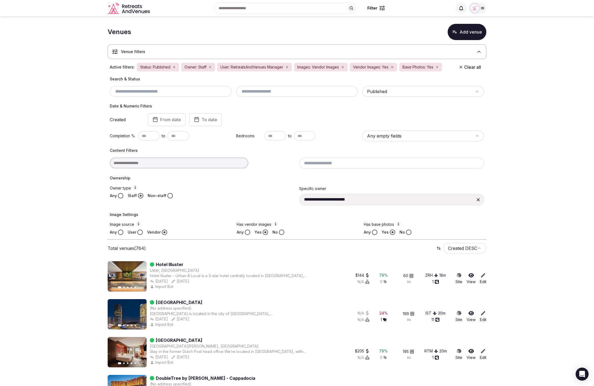
scroll to position [4, 0]
click at [453, 248] on html "**********" at bounding box center [297, 189] width 594 height 386
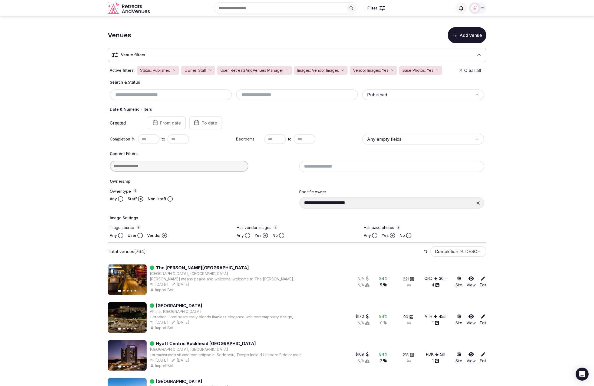
click at [404, 97] on html "**********" at bounding box center [297, 193] width 594 height 386
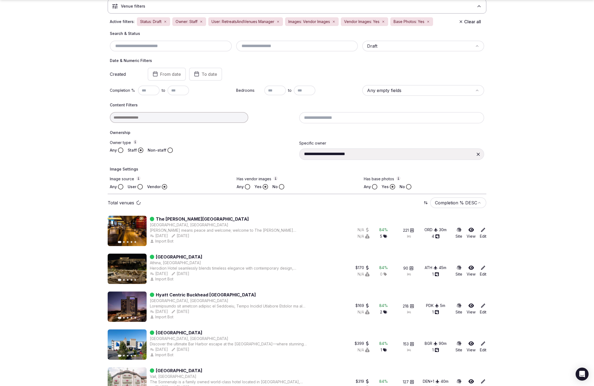
scroll to position [49, 0]
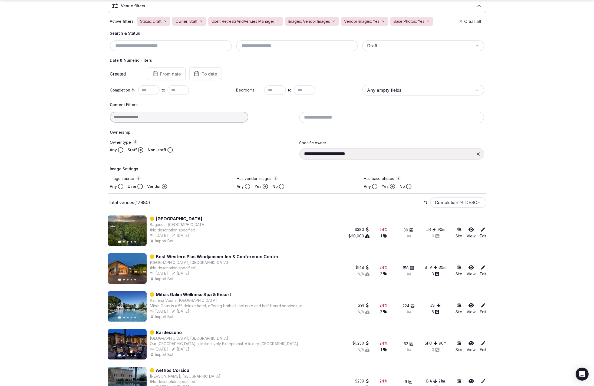
click at [453, 197] on html "**********" at bounding box center [297, 144] width 594 height 386
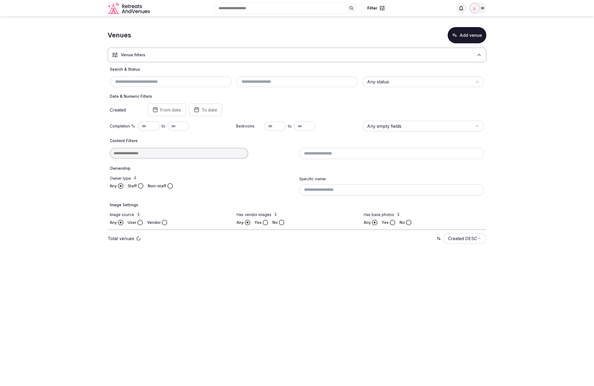
drag, startPoint x: 518, startPoint y: 147, endPoint x: 495, endPoint y: 140, distance: 24.1
click at [518, 147] on section "Venues Add venue Venue filters Search & Status Any status Date & Numeric Filter…" at bounding box center [297, 137] width 594 height 242
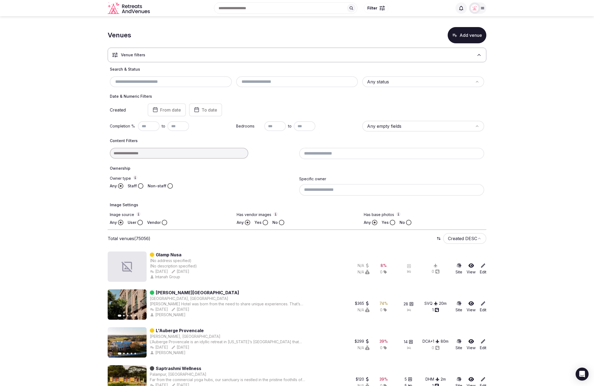
click at [390, 222] on button "Yes" at bounding box center [392, 222] width 5 height 5
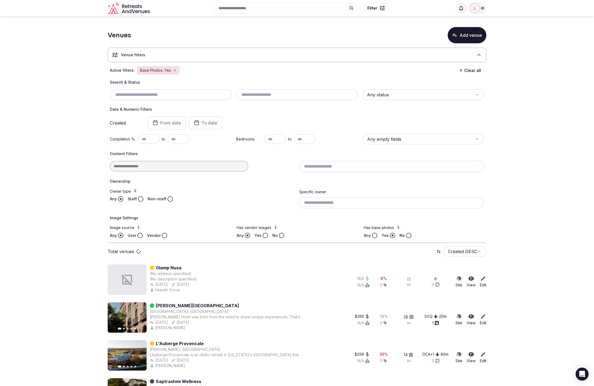
click at [263, 234] on button "Yes" at bounding box center [265, 235] width 5 height 5
click at [164, 234] on button "Vendor" at bounding box center [164, 235] width 5 height 5
click at [139, 200] on button "Staff" at bounding box center [140, 198] width 5 height 5
click at [410, 93] on html "Search Popular Destinations Toscana, Italy Riviera Maya, Mexico Indonesia, Bali…" at bounding box center [297, 193] width 594 height 386
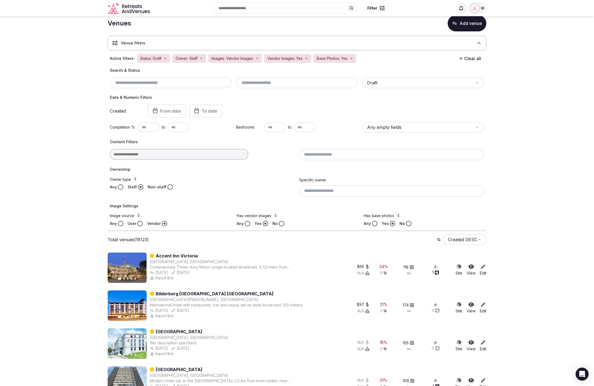
scroll to position [12, 0]
click at [328, 154] on input at bounding box center [391, 154] width 185 height 11
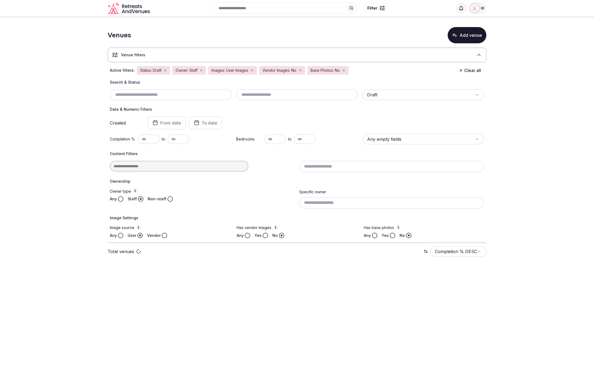
click at [513, 226] on section "Venues Add venue Venue filters Active filters: Status: Draft Owner: Staff Image…" at bounding box center [297, 143] width 594 height 255
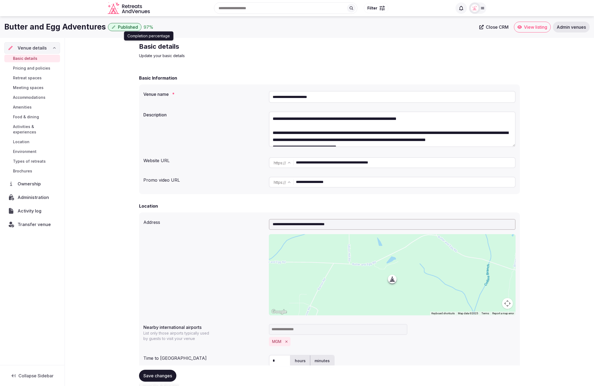
click at [145, 27] on div "97 %" at bounding box center [149, 27] width 10 height 6
click at [39, 66] on span "Pricing and policies" at bounding box center [31, 68] width 37 height 5
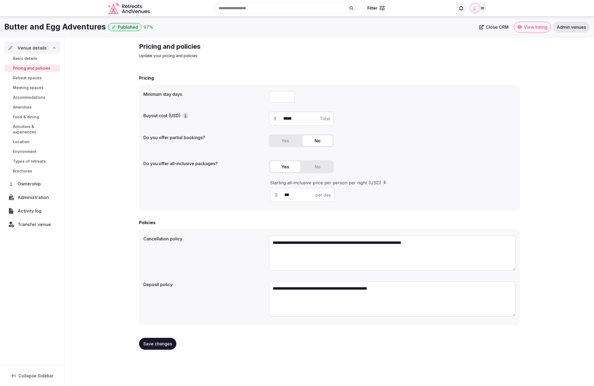
click at [32, 57] on span "Basic details" at bounding box center [25, 58] width 24 height 5
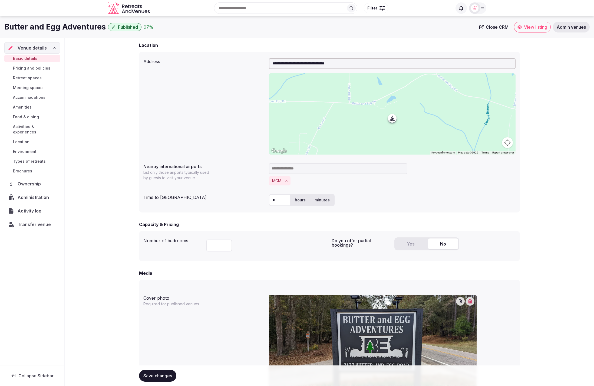
scroll to position [156, 0]
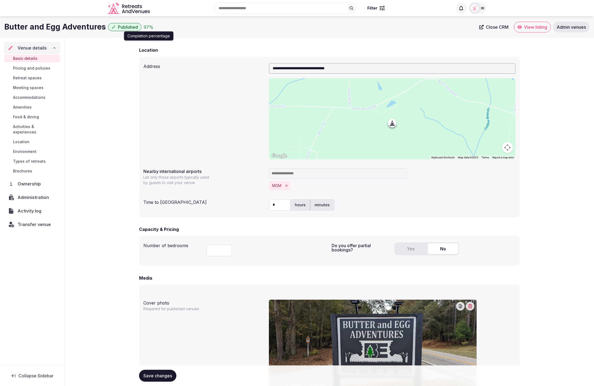
click at [144, 26] on div "97 %" at bounding box center [149, 27] width 10 height 6
click at [105, 82] on div "**********" at bounding box center [330, 256] width 530 height 748
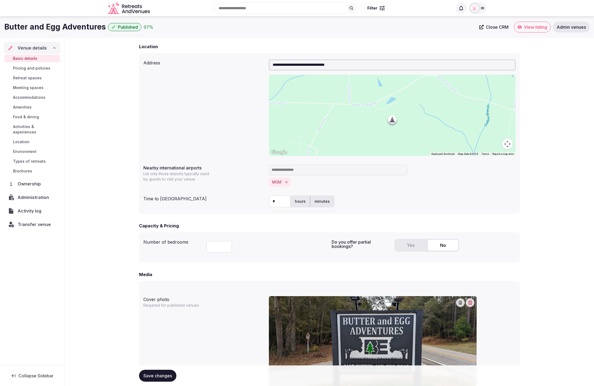
scroll to position [162, 0]
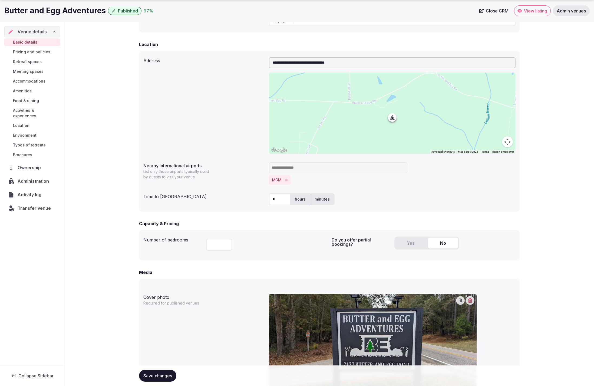
click at [114, 177] on div "**********" at bounding box center [330, 250] width 530 height 748
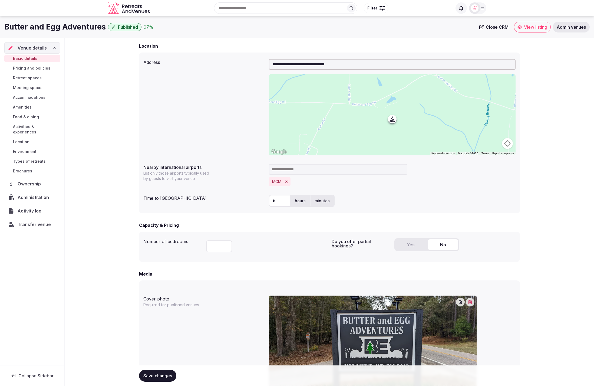
click at [27, 68] on span "Pricing and policies" at bounding box center [31, 68] width 37 height 5
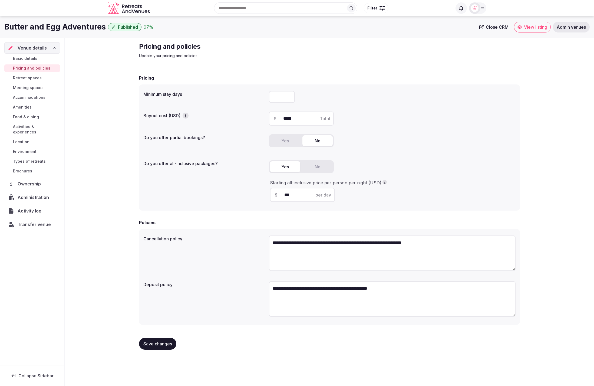
click at [423, 127] on div "$ ***** Total" at bounding box center [392, 118] width 247 height 18
drag, startPoint x: 209, startPoint y: 136, endPoint x: 155, endPoint y: 125, distance: 54.8
click at [144, 136] on label "Do you offer partial bookings?" at bounding box center [203, 137] width 121 height 4
copy label "Do you offer partial bookings?"
